Goal: Navigation & Orientation: Find specific page/section

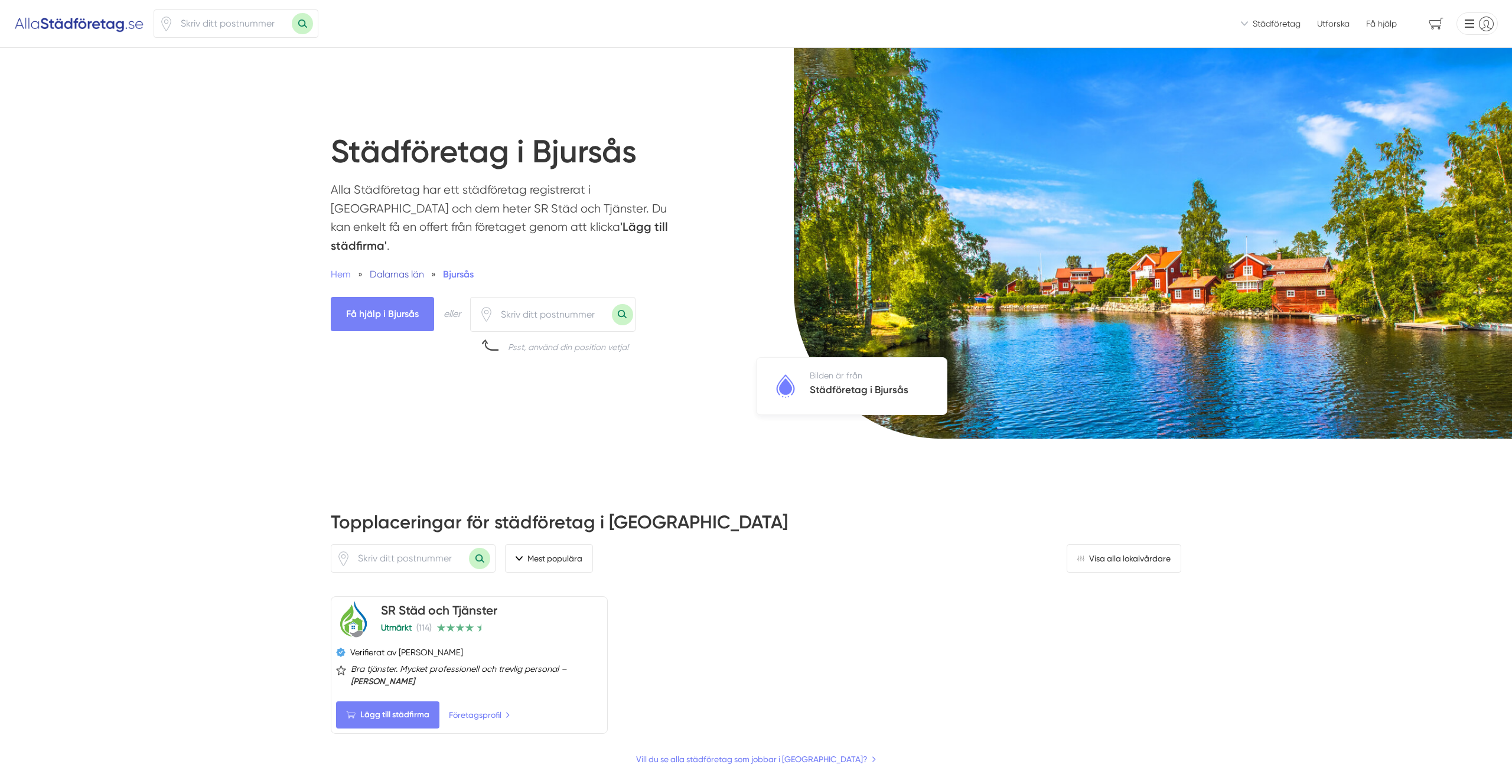
click at [414, 269] on span "Dalarnas län" at bounding box center [396, 274] width 54 height 11
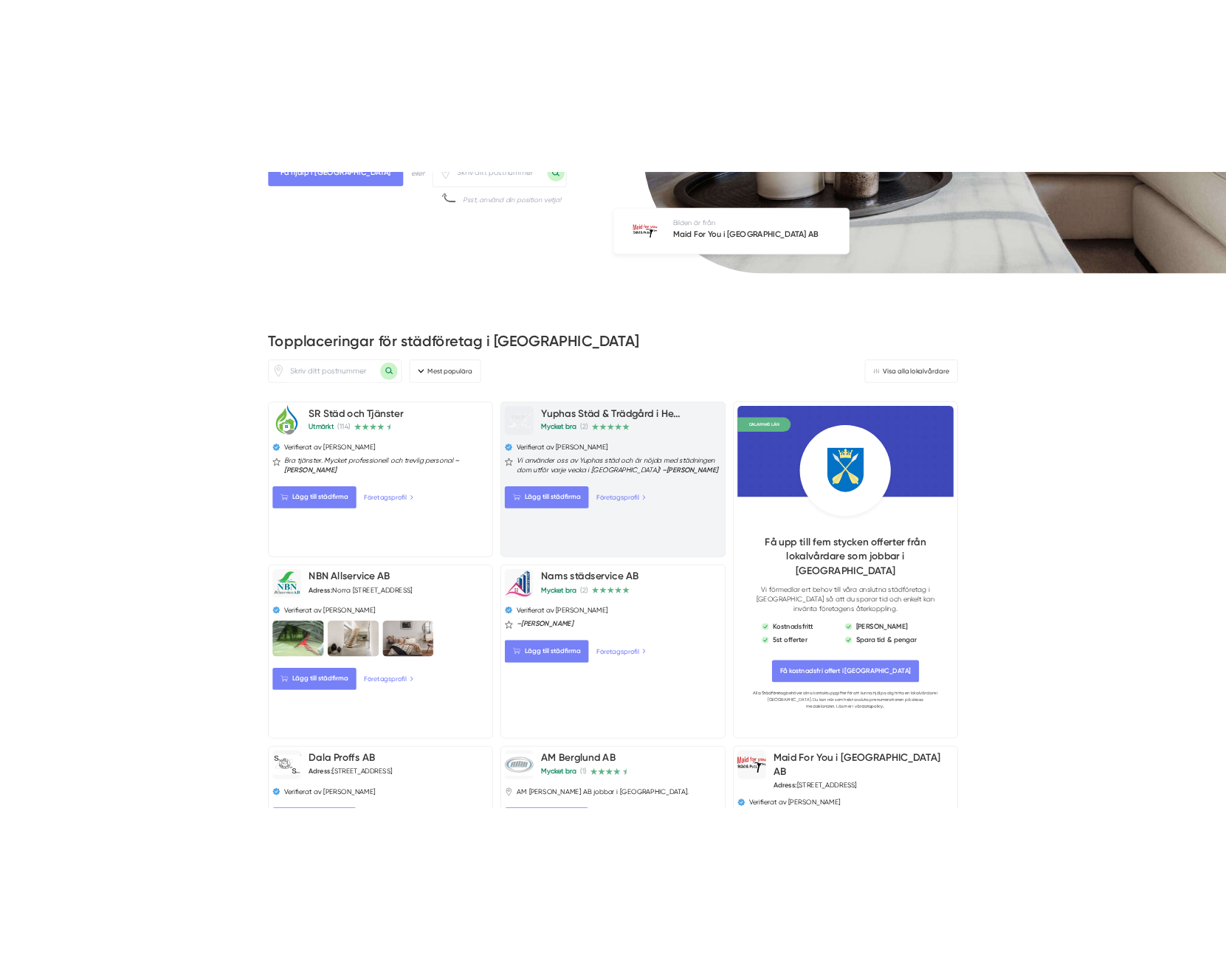
scroll to position [521, 0]
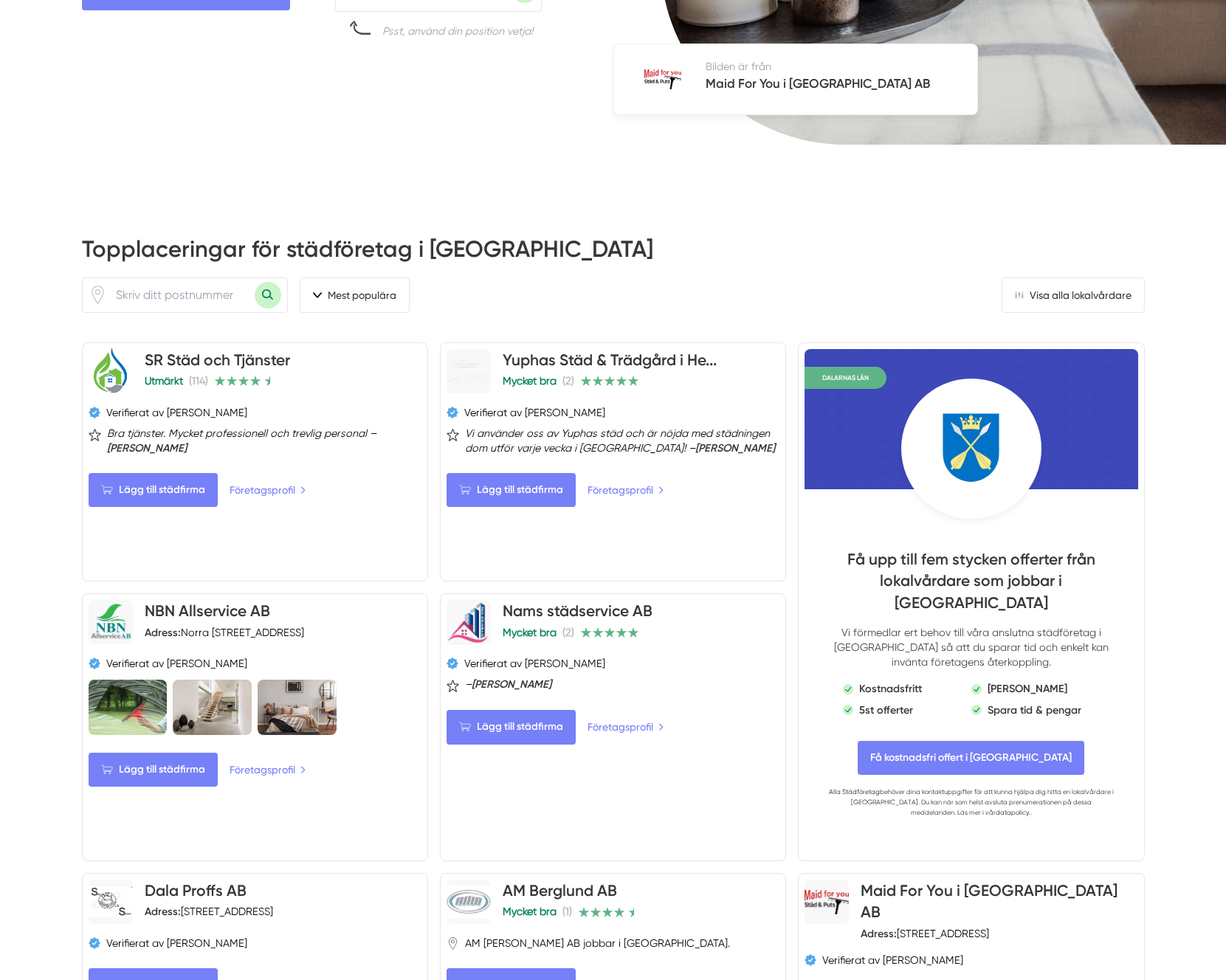
click at [278, 204] on div "Topplaceringar för städföretag i [GEOGRAPHIC_DATA] Mest populära Hitta lokalvår…" at bounding box center [613, 258] width 1063 height 109
